Goal: Obtain resource: Download file/media

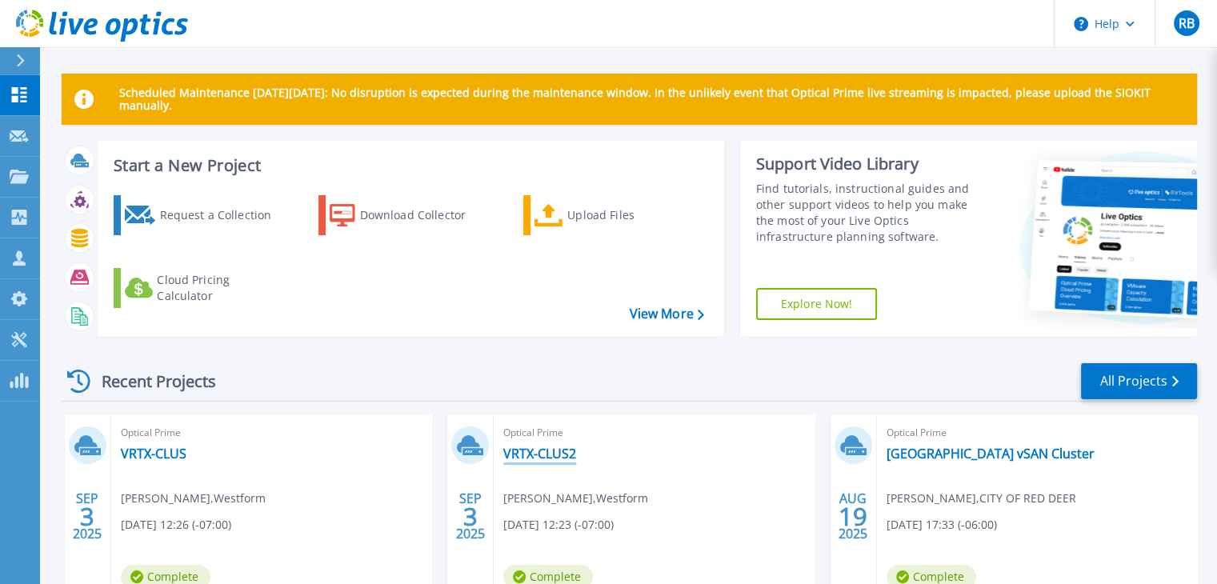
click at [541, 451] on link "VRTX-CLUS2" at bounding box center [539, 454] width 73 height 16
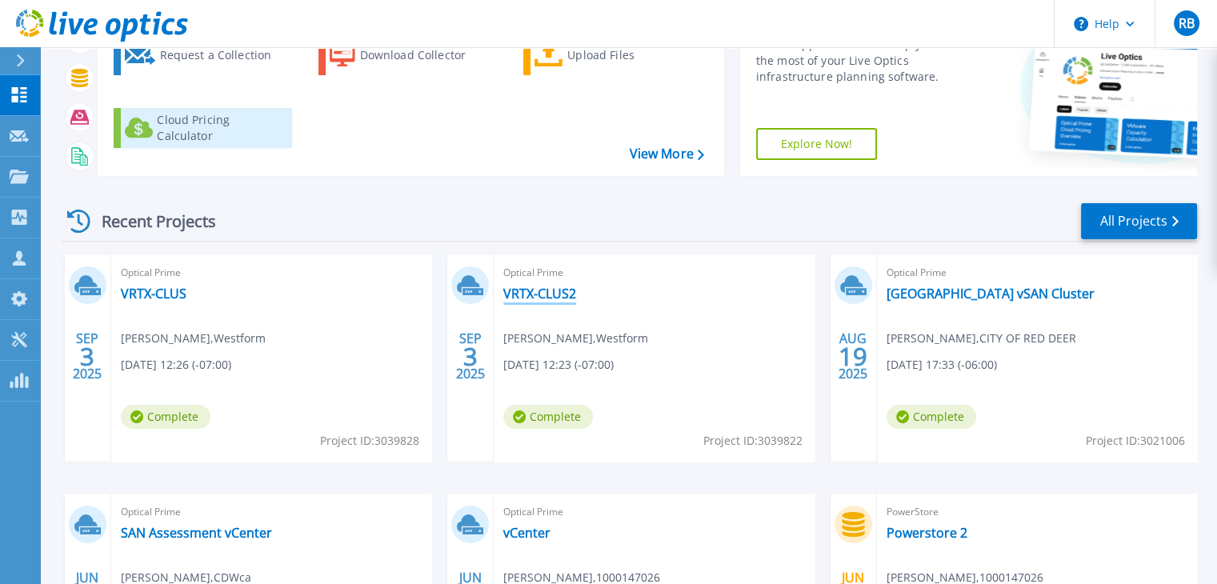
scroll to position [162, 0]
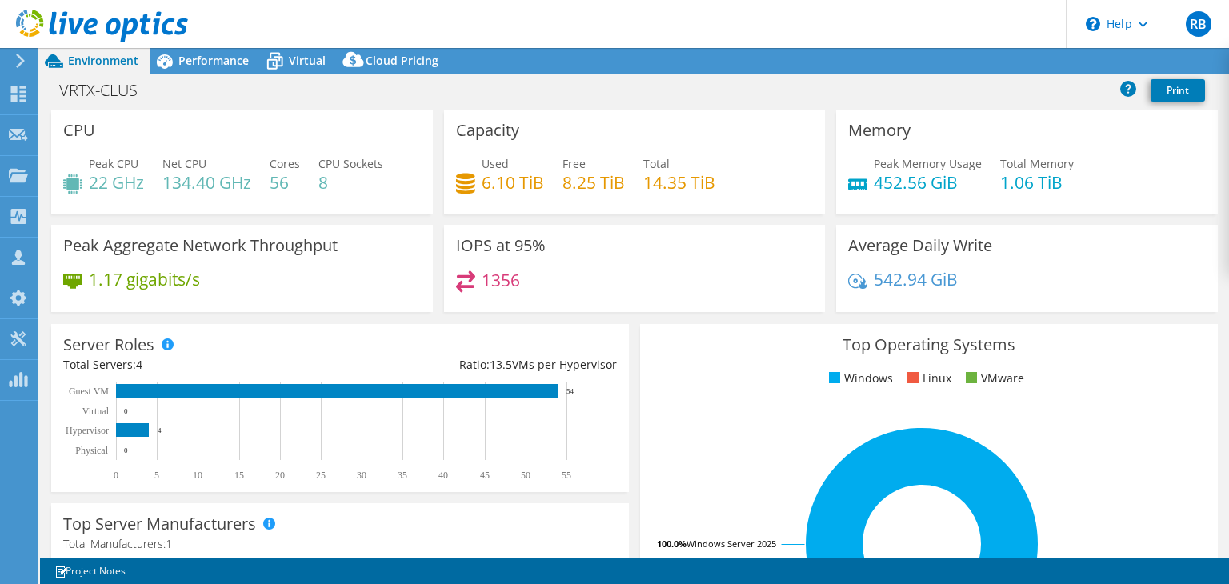
select select "USD"
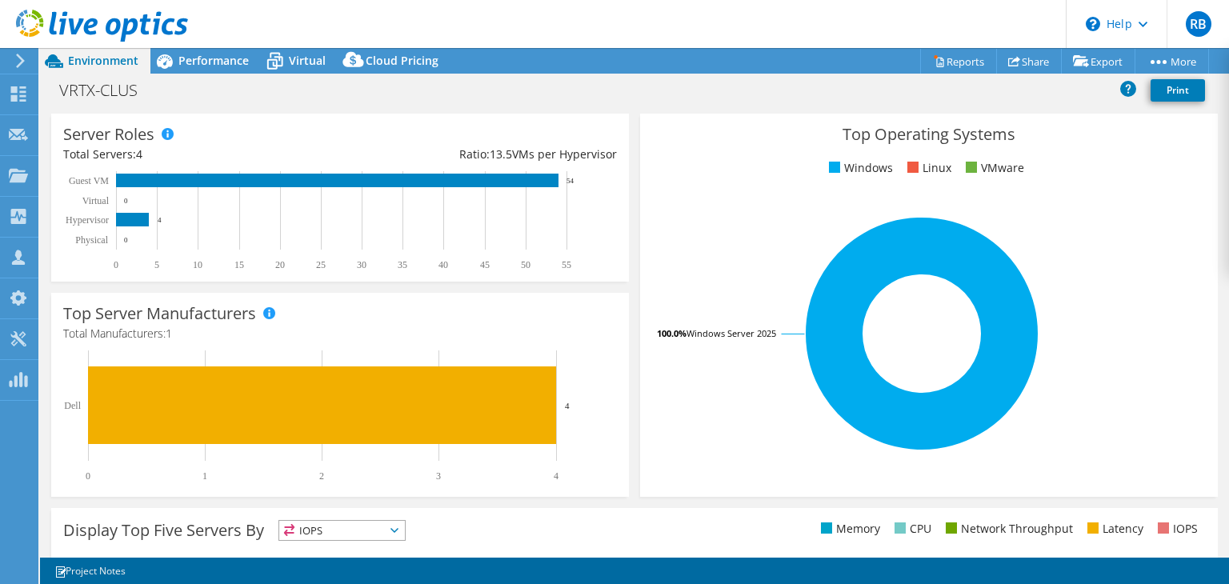
scroll to position [197, 0]
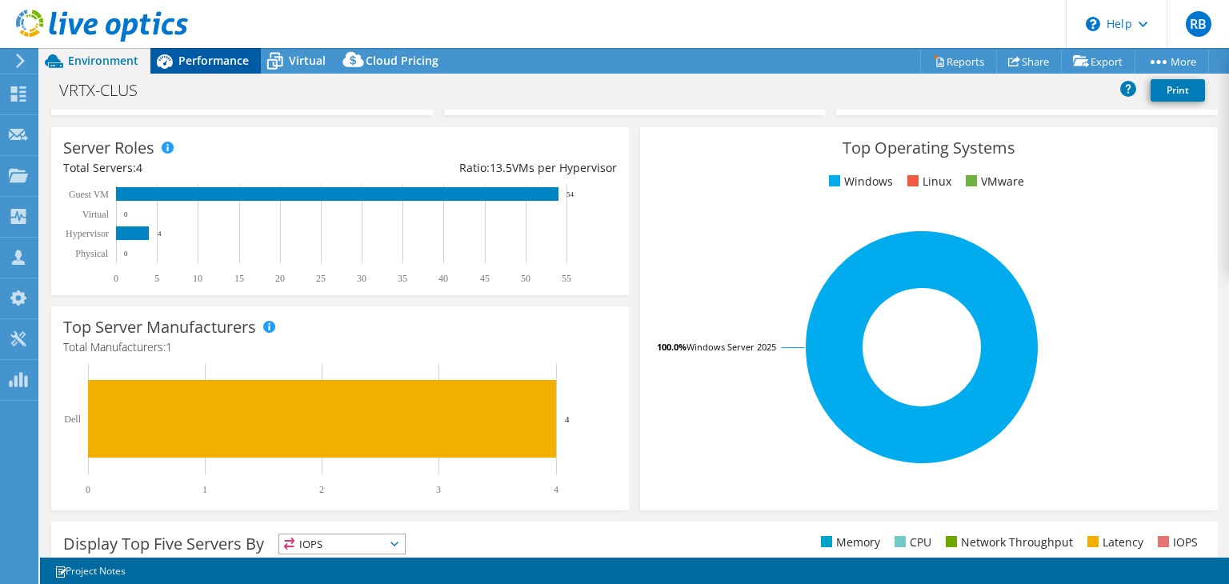
click at [201, 66] on span "Performance" at bounding box center [213, 60] width 70 height 15
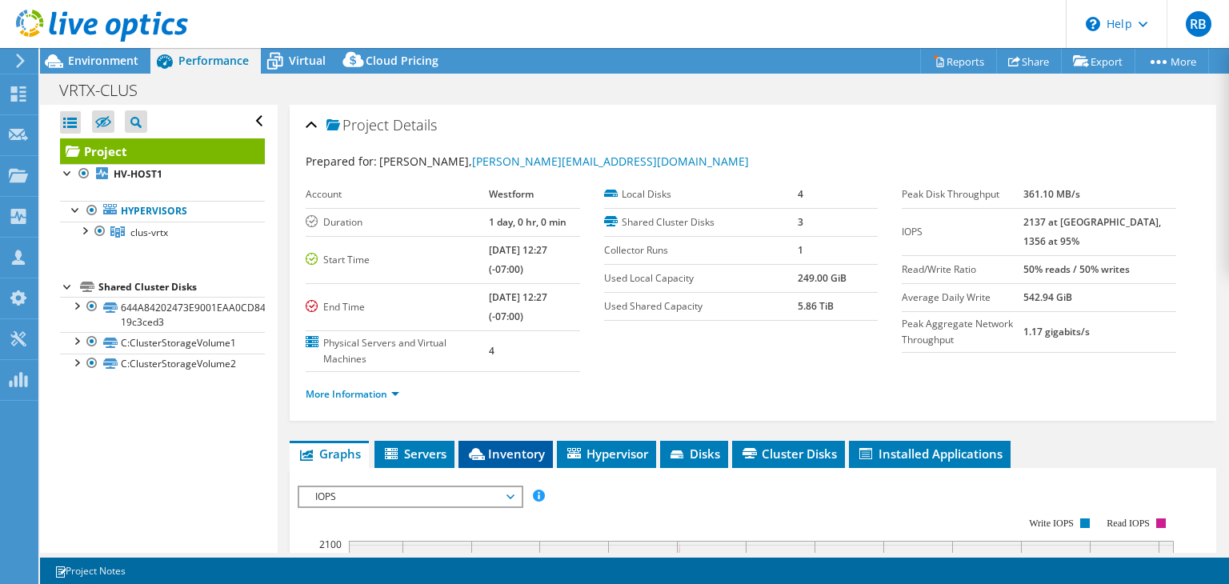
click at [515, 451] on span "Inventory" at bounding box center [506, 454] width 78 height 16
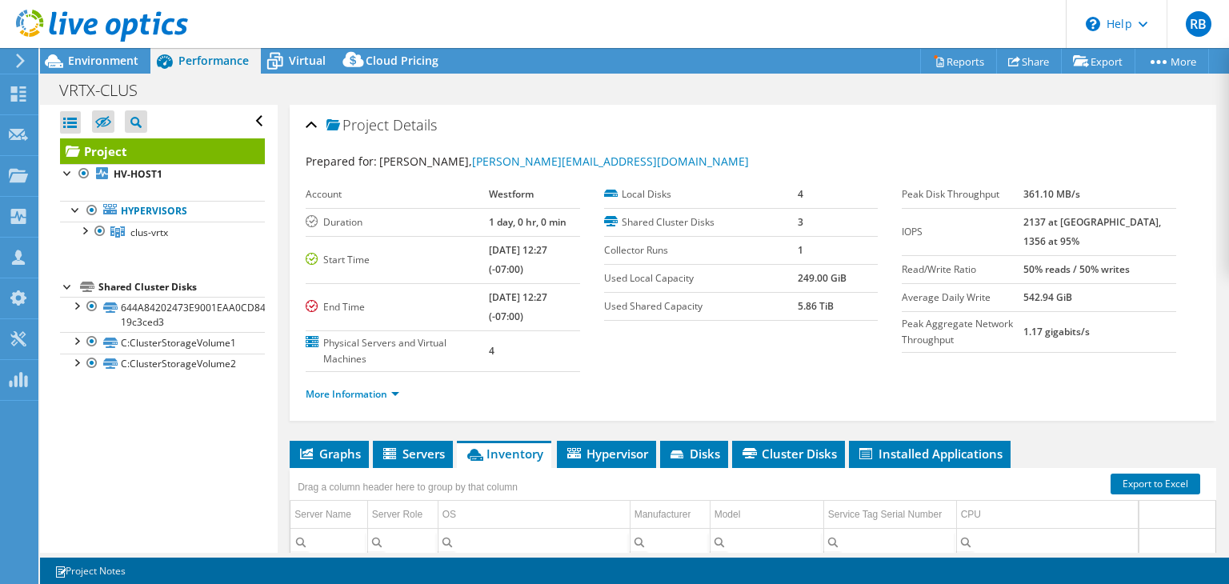
scroll to position [131, 0]
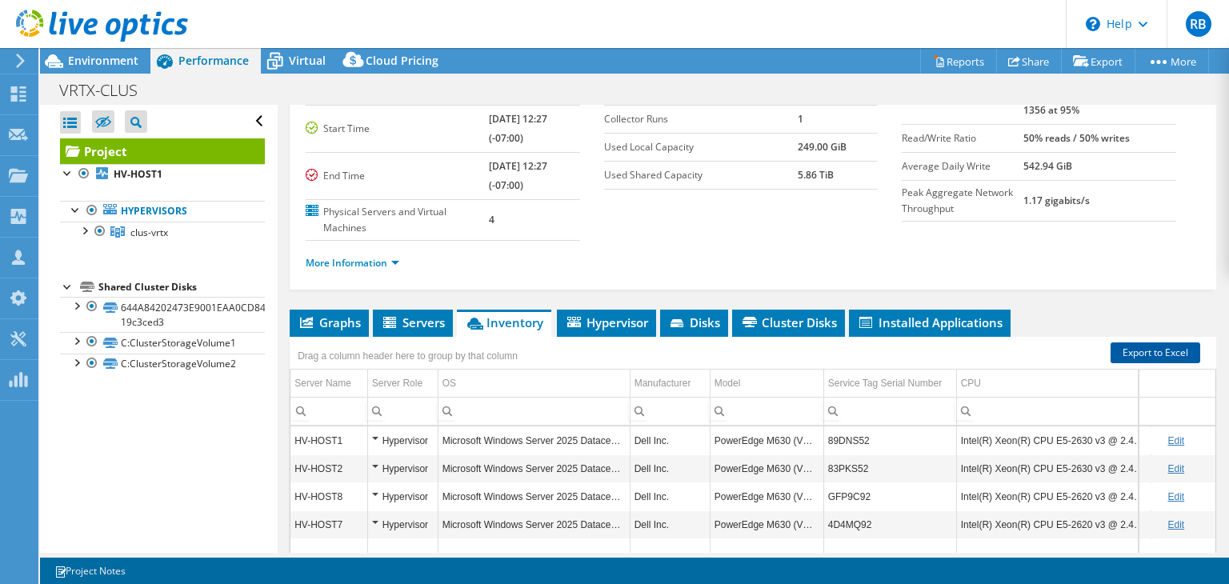
click at [1168, 354] on link "Export to Excel" at bounding box center [1156, 353] width 90 height 21
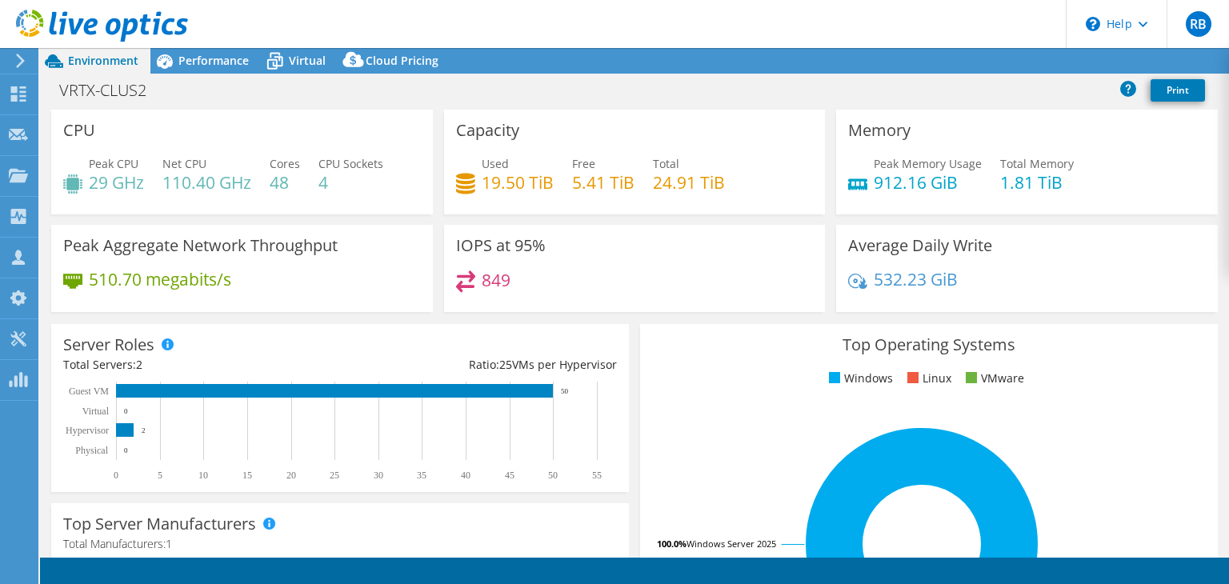
select select "USD"
